Goal: Check status

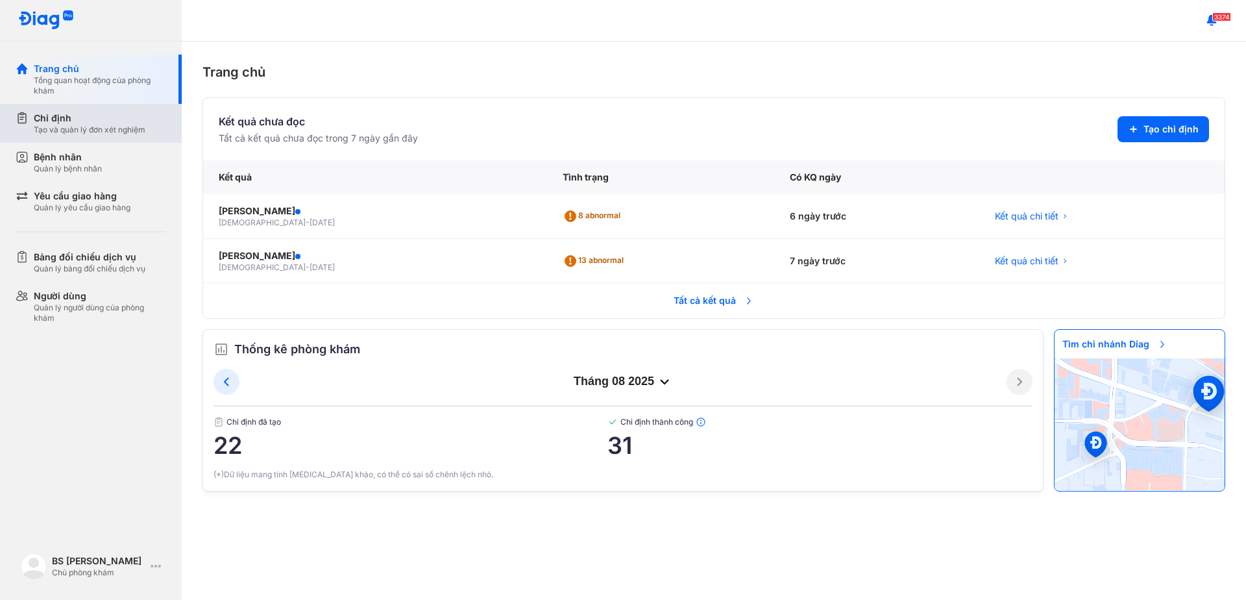
click at [66, 132] on div "Tạo và quản lý đơn xét nghiệm" at bounding box center [90, 130] width 112 height 10
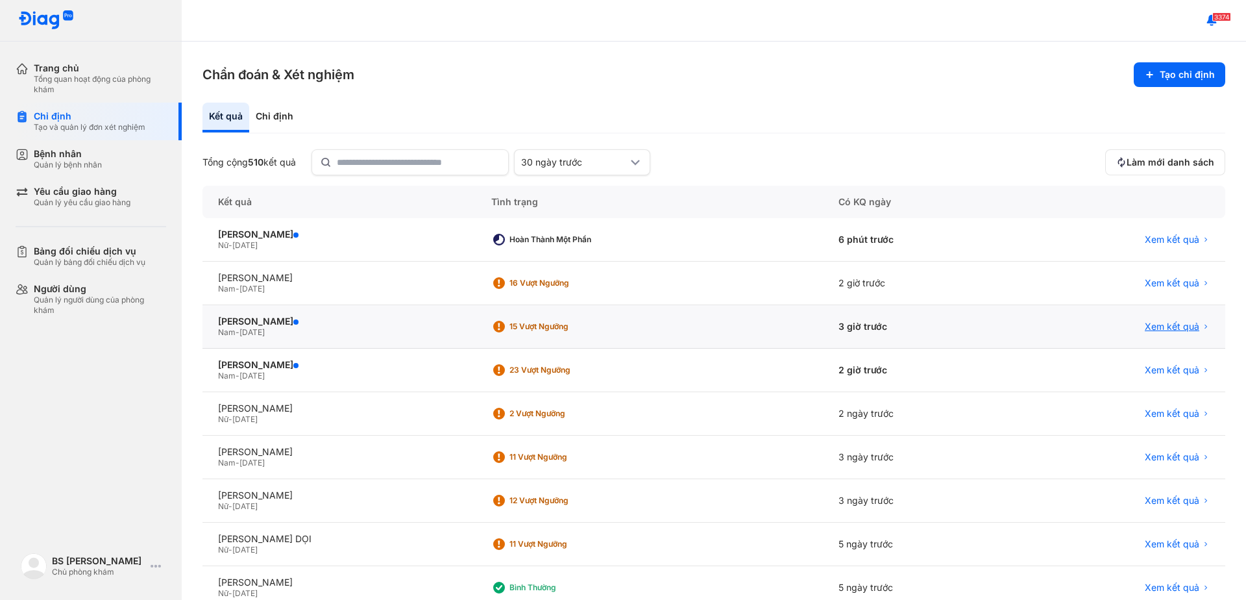
click at [1145, 325] on span "Xem kết quả" at bounding box center [1172, 327] width 55 height 12
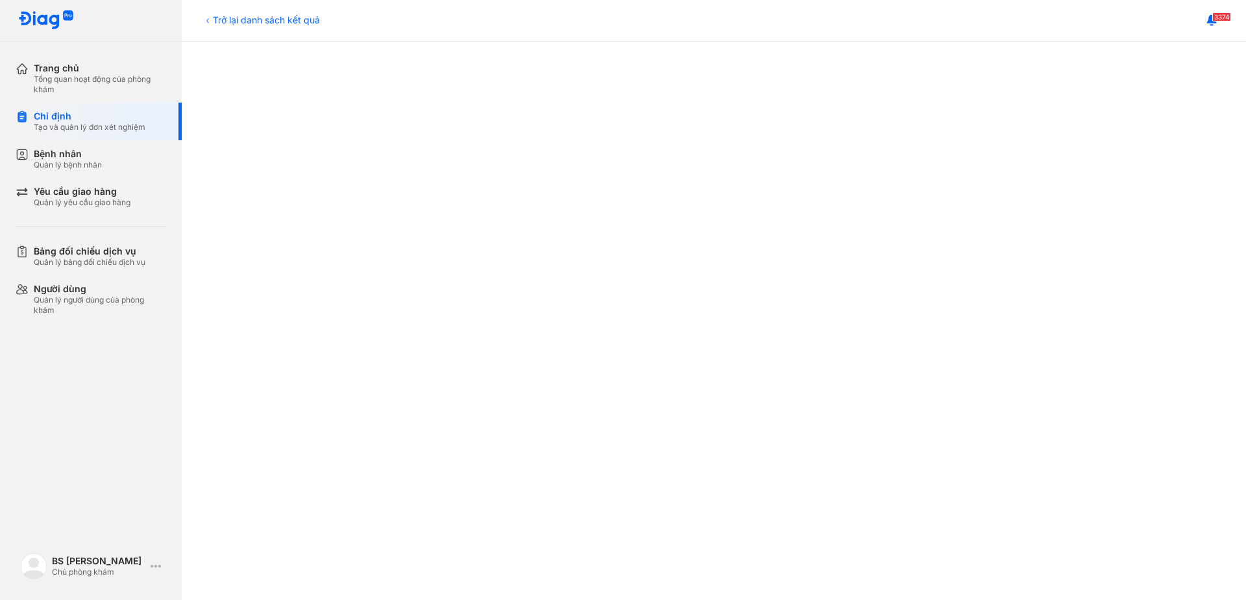
scroll to position [454, 0]
